Goal: Task Accomplishment & Management: Use online tool/utility

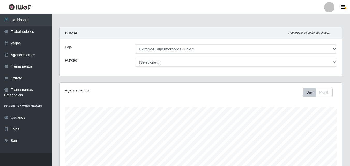
select select "521"
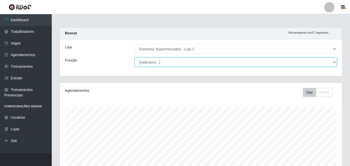
click at [273, 63] on select "[Selecione...] Embalador Embalador + Embalador ++ Operador de Caixa Operador de…" at bounding box center [236, 62] width 202 height 9
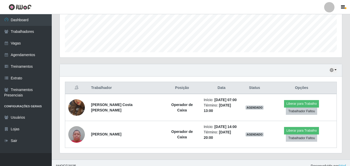
scroll to position [139, 0]
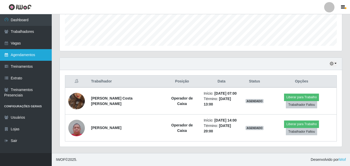
click at [33, 55] on link "Agendamentos" at bounding box center [26, 55] width 52 height 12
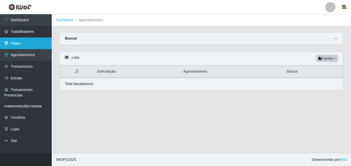
click at [34, 44] on link "Vagas" at bounding box center [26, 44] width 52 height 12
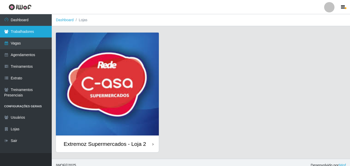
click at [36, 29] on link "Trabalhadores" at bounding box center [26, 32] width 52 height 12
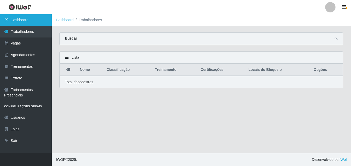
click at [27, 21] on link "Dashboard" at bounding box center [26, 20] width 52 height 12
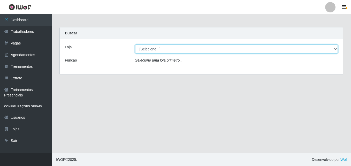
click at [188, 49] on select "[Selecione...] Extremoz Supermercados - Loja 2" at bounding box center [236, 48] width 203 height 9
select select "521"
click at [135, 44] on select "[Selecione...] Extremoz Supermercados - Loja 2" at bounding box center [236, 48] width 203 height 9
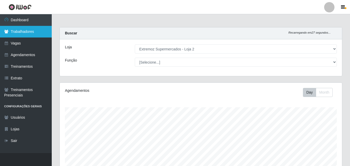
click at [34, 31] on link "Trabalhadores" at bounding box center [26, 32] width 52 height 12
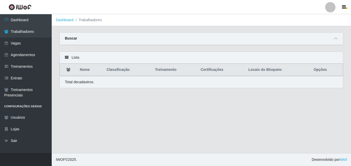
click at [291, 70] on th "Locais do Bloqueio" at bounding box center [277, 70] width 65 height 12
drag, startPoint x: 303, startPoint y: 58, endPoint x: 306, endPoint y: 56, distance: 3.3
click at [304, 57] on div "Lista" at bounding box center [201, 58] width 283 height 12
click at [316, 40] on div "Buscar" at bounding box center [201, 39] width 283 height 12
click at [337, 40] on icon at bounding box center [336, 39] width 4 height 4
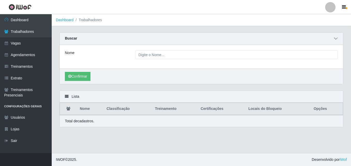
click at [335, 40] on icon at bounding box center [336, 39] width 4 height 4
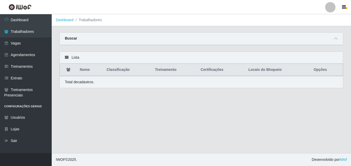
click at [68, 58] on icon at bounding box center [67, 58] width 4 height 4
click at [65, 57] on div "Lista" at bounding box center [201, 58] width 283 height 12
click at [66, 57] on icon at bounding box center [67, 58] width 4 height 4
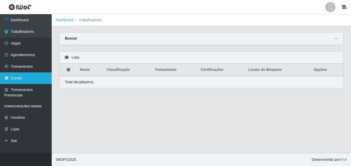
click at [24, 83] on link "Extrato" at bounding box center [26, 78] width 52 height 12
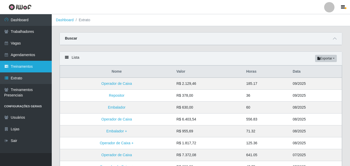
click at [26, 65] on link "Treinamentos" at bounding box center [26, 67] width 52 height 12
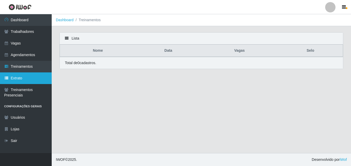
click at [23, 80] on link "Extrato" at bounding box center [26, 78] width 52 height 12
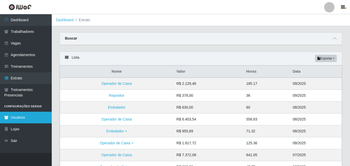
click at [25, 118] on link "Usuários" at bounding box center [26, 118] width 52 height 12
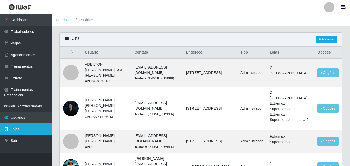
click at [27, 129] on link "Lojas" at bounding box center [26, 129] width 52 height 12
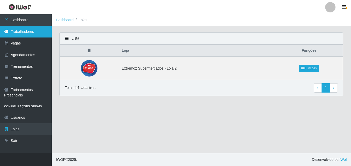
click at [32, 36] on link "Trabalhadores" at bounding box center [26, 32] width 52 height 12
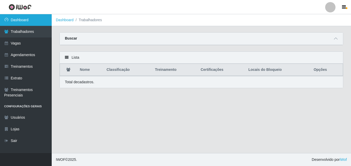
click at [34, 22] on link "Dashboard" at bounding box center [26, 20] width 52 height 12
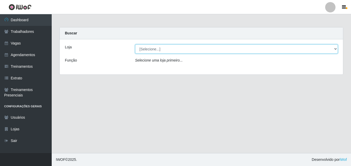
drag, startPoint x: 285, startPoint y: 48, endPoint x: 279, endPoint y: 50, distance: 5.7
click at [283, 48] on select "[Selecione...] Extremoz Supermercados - Loja 2" at bounding box center [236, 48] width 203 height 9
select select "521"
click at [135, 44] on select "[Selecione...] Extremoz Supermercados - Loja 2" at bounding box center [236, 48] width 203 height 9
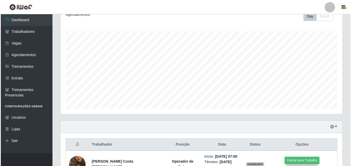
scroll to position [129, 0]
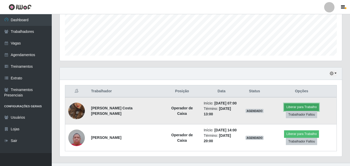
click at [303, 106] on button "Liberar para Trabalho" at bounding box center [301, 106] width 35 height 7
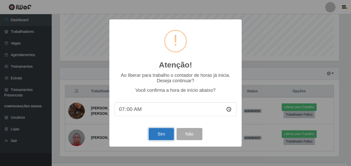
click at [164, 136] on button "Sim" at bounding box center [161, 134] width 25 height 12
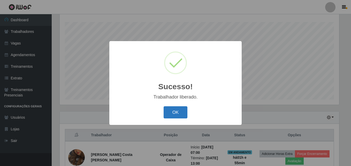
click at [184, 113] on button "OK" at bounding box center [176, 112] width 24 height 12
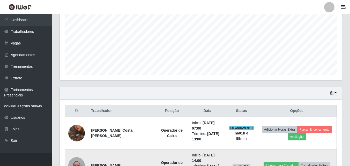
scroll to position [150, 0]
